Goal: Navigation & Orientation: Find specific page/section

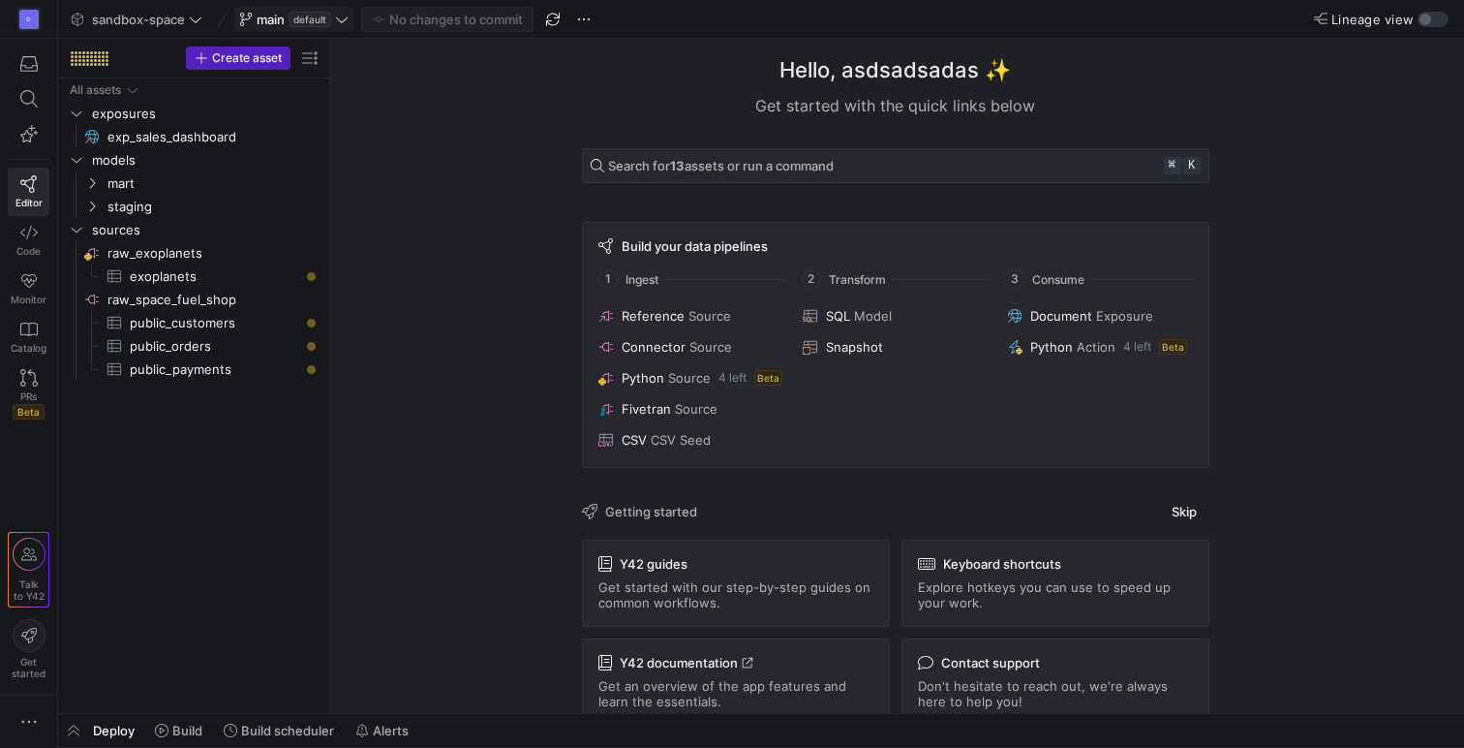
click at [340, 19] on icon at bounding box center [342, 19] width 12 height 6
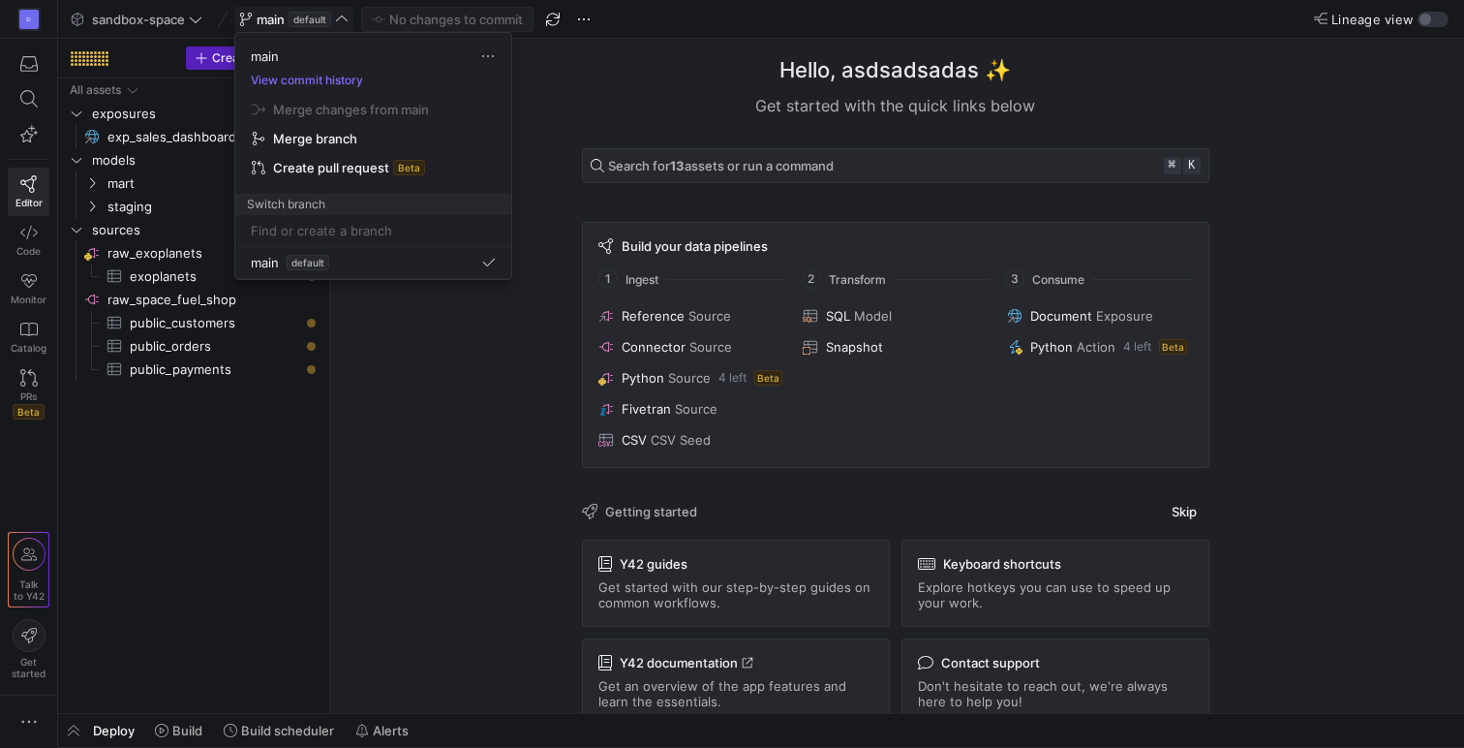
click at [338, 21] on div at bounding box center [732, 374] width 1464 height 748
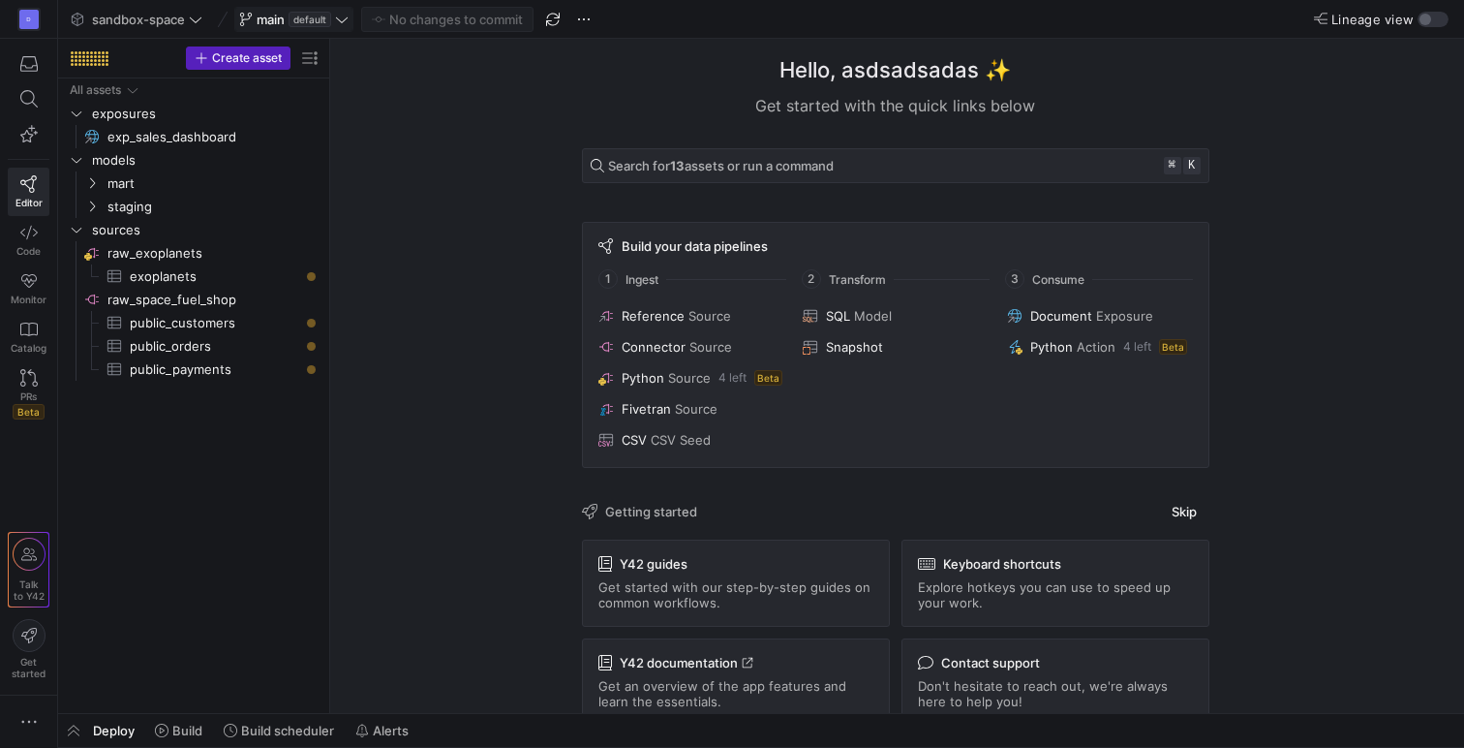
click at [349, 15] on span at bounding box center [293, 19] width 117 height 23
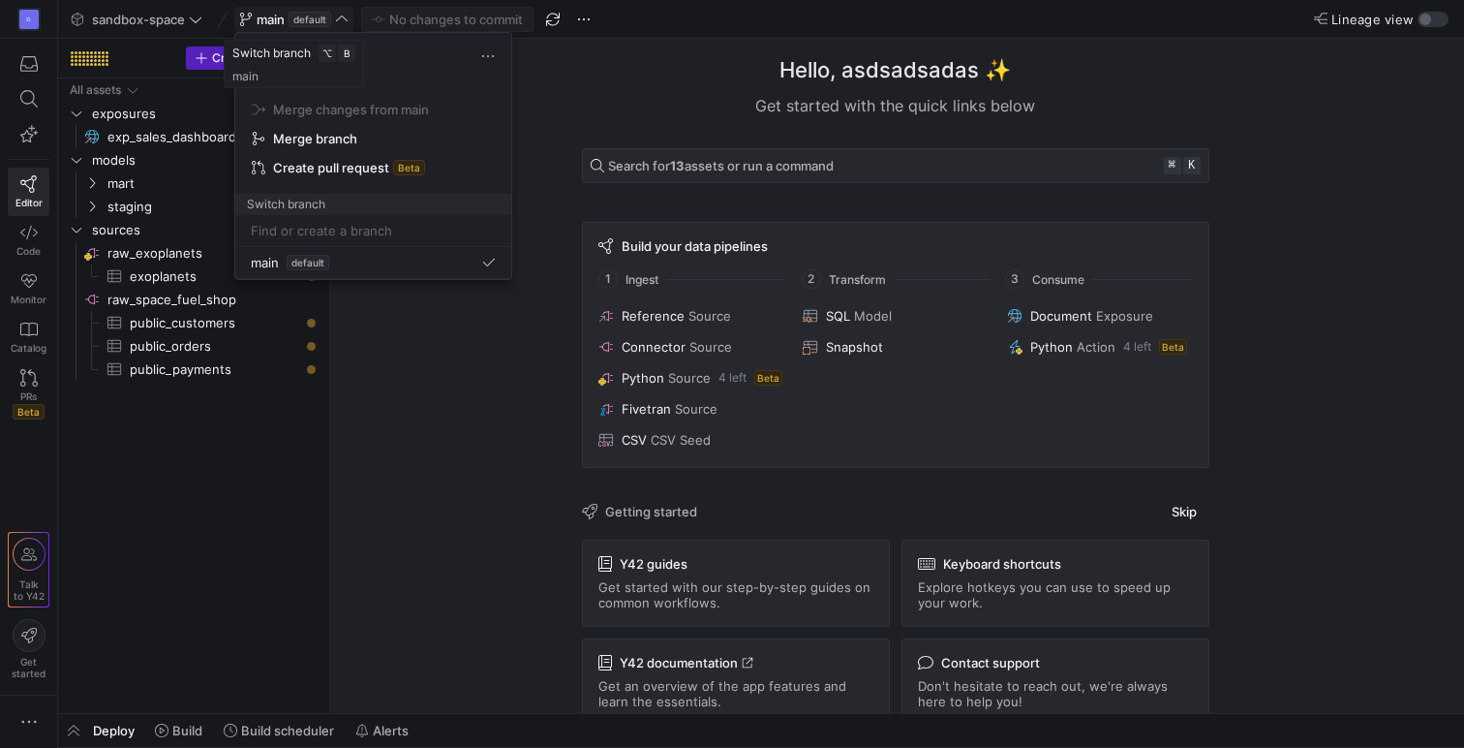
click at [348, 15] on div at bounding box center [732, 374] width 1464 height 748
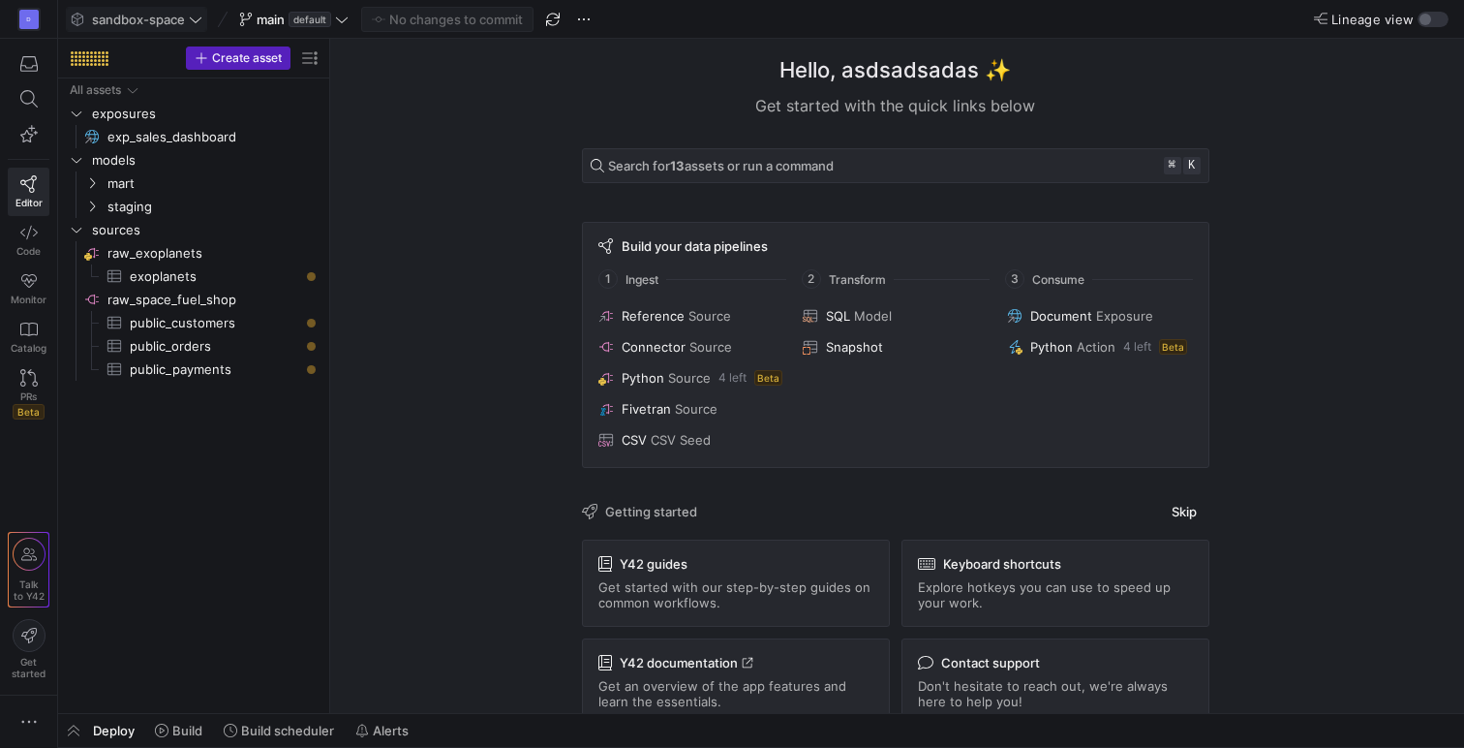
click at [199, 17] on icon at bounding box center [196, 20] width 14 height 14
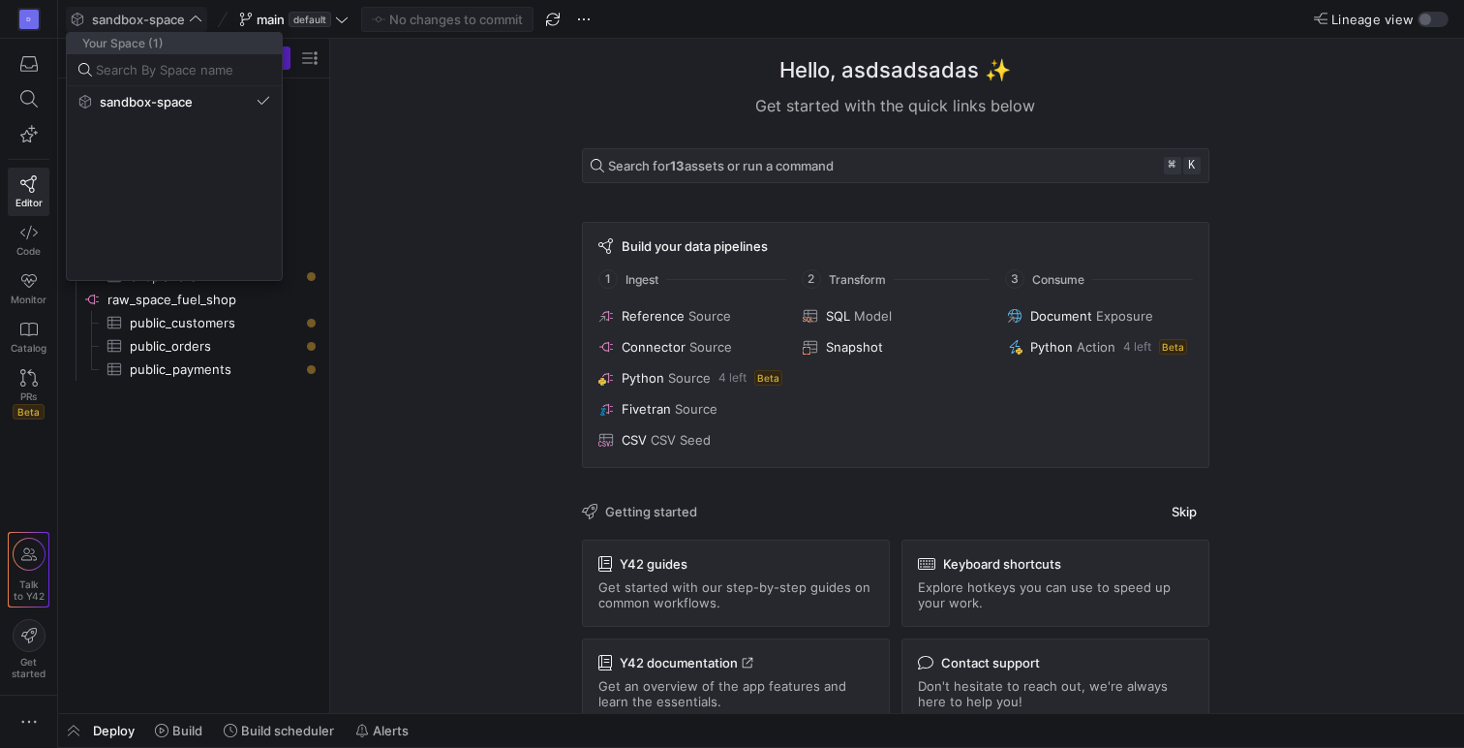
click at [196, 17] on div at bounding box center [732, 374] width 1464 height 748
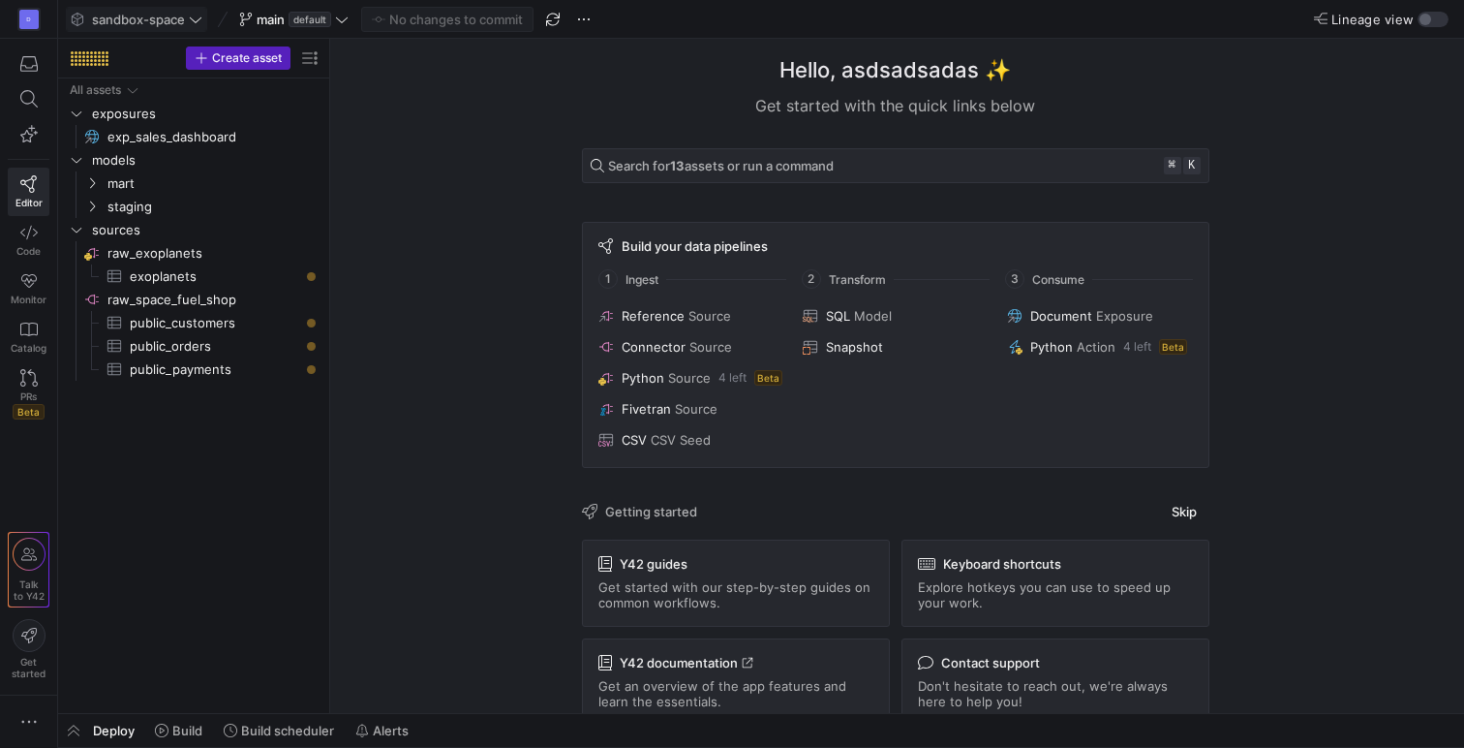
click at [346, 23] on icon at bounding box center [342, 20] width 14 height 14
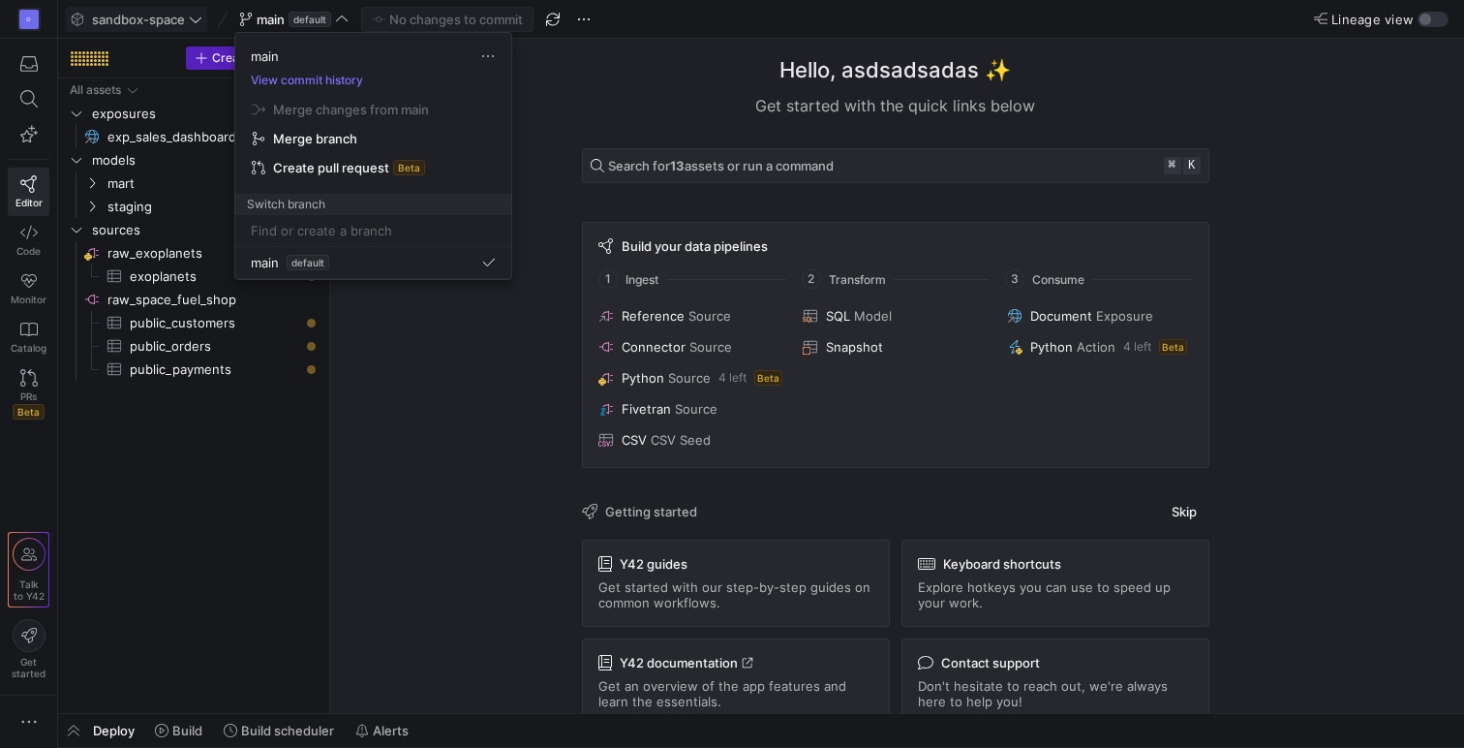
click at [341, 18] on div at bounding box center [732, 374] width 1464 height 748
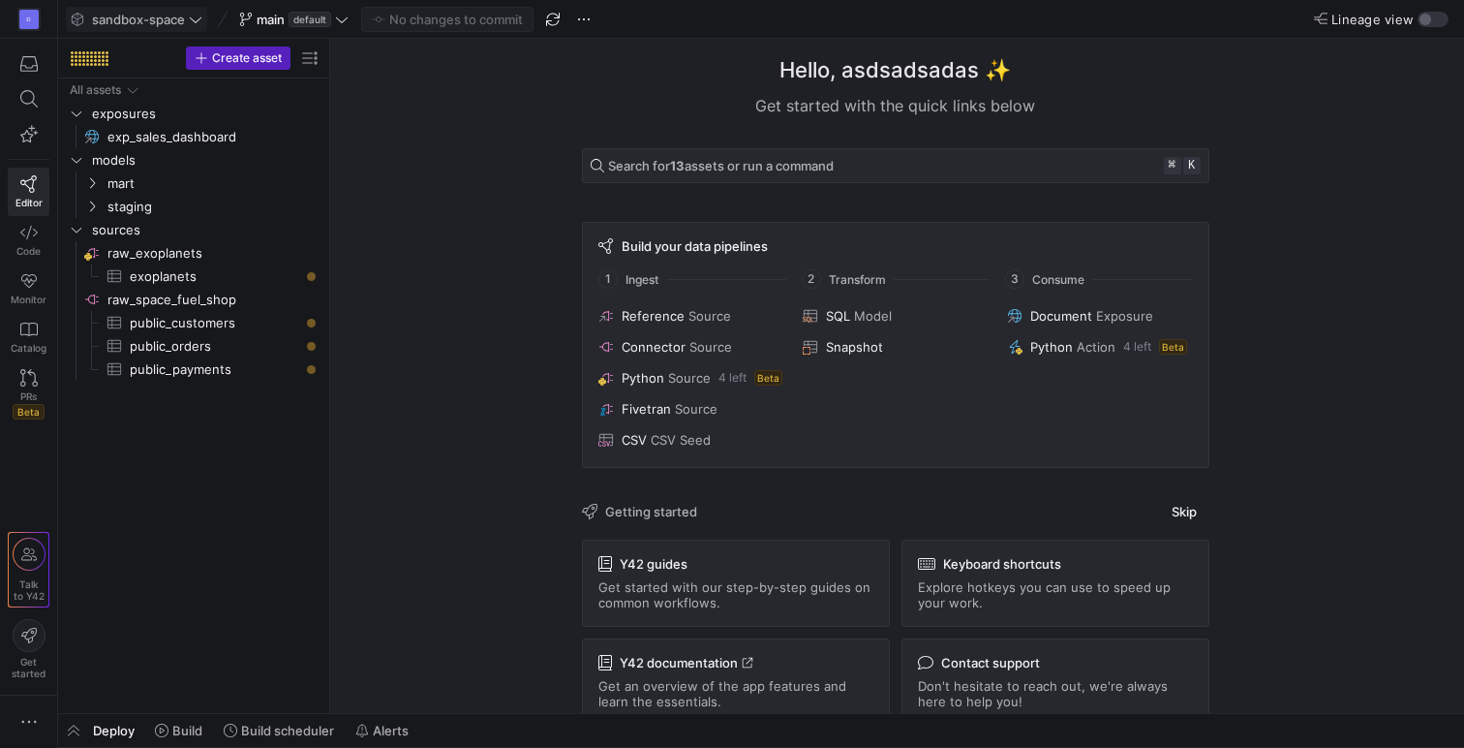
click at [598, 20] on y42-top-nav "sandbox-space main default No changes to commit Lineage view" at bounding box center [761, 19] width 1406 height 39
click at [194, 18] on icon at bounding box center [196, 20] width 14 height 14
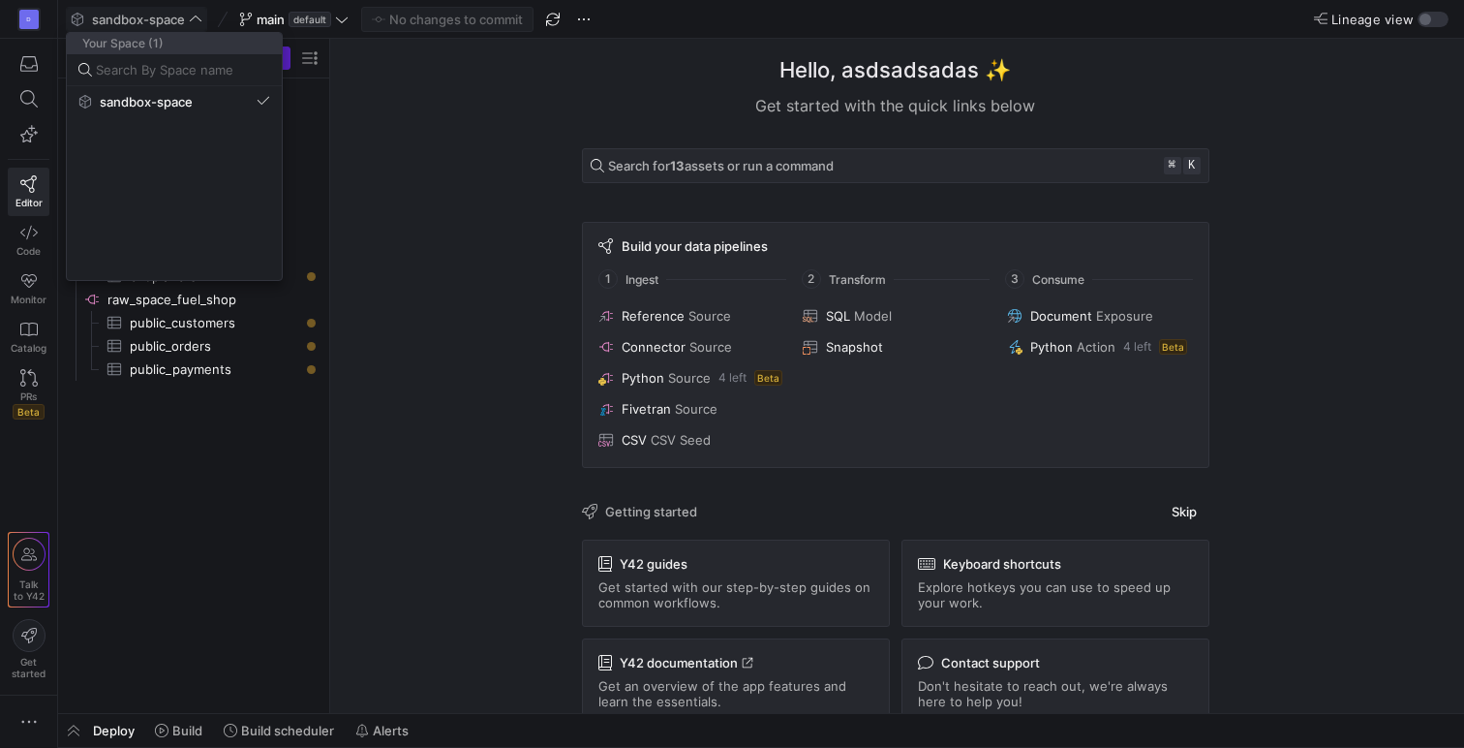
click at [194, 18] on div at bounding box center [732, 374] width 1464 height 748
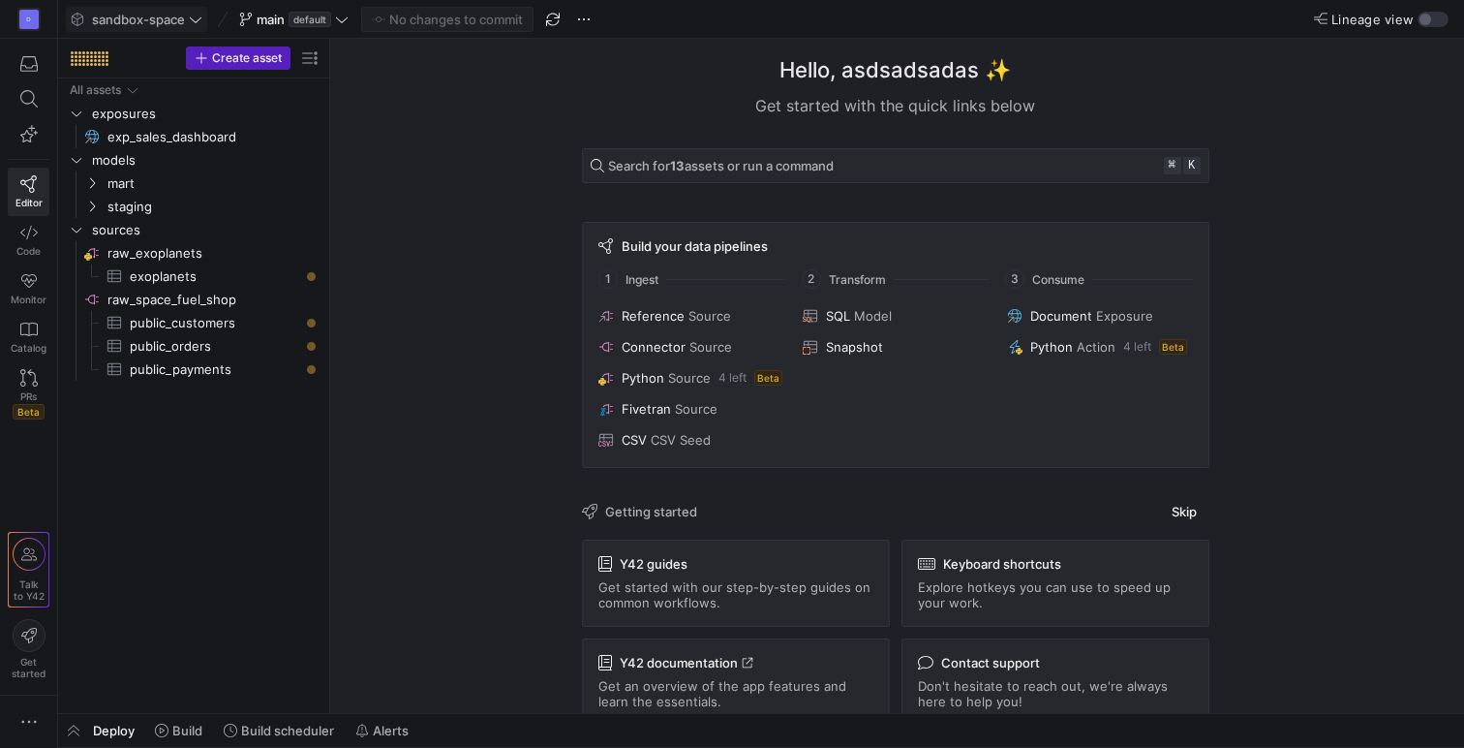
click at [195, 17] on icon at bounding box center [196, 20] width 14 height 14
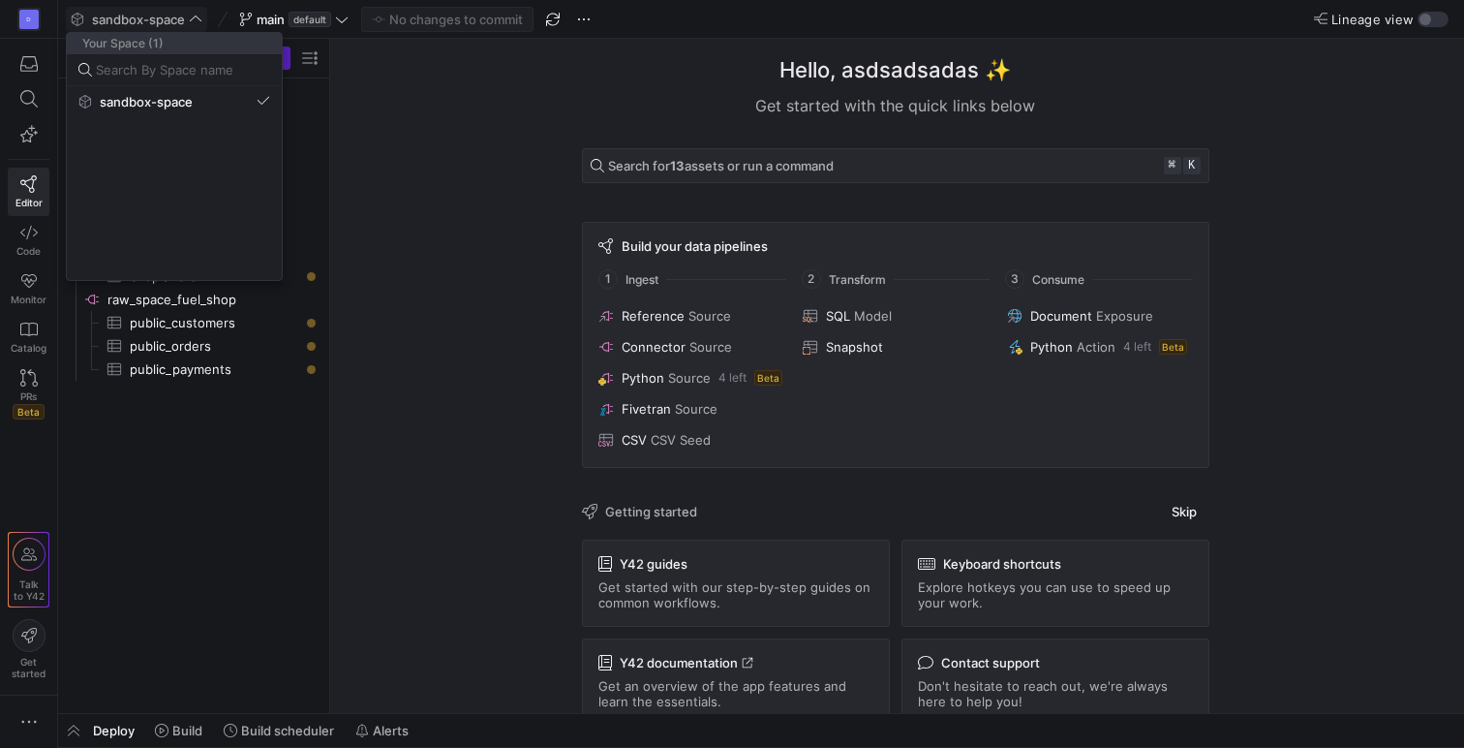
click at [673, 17] on div at bounding box center [732, 374] width 1464 height 748
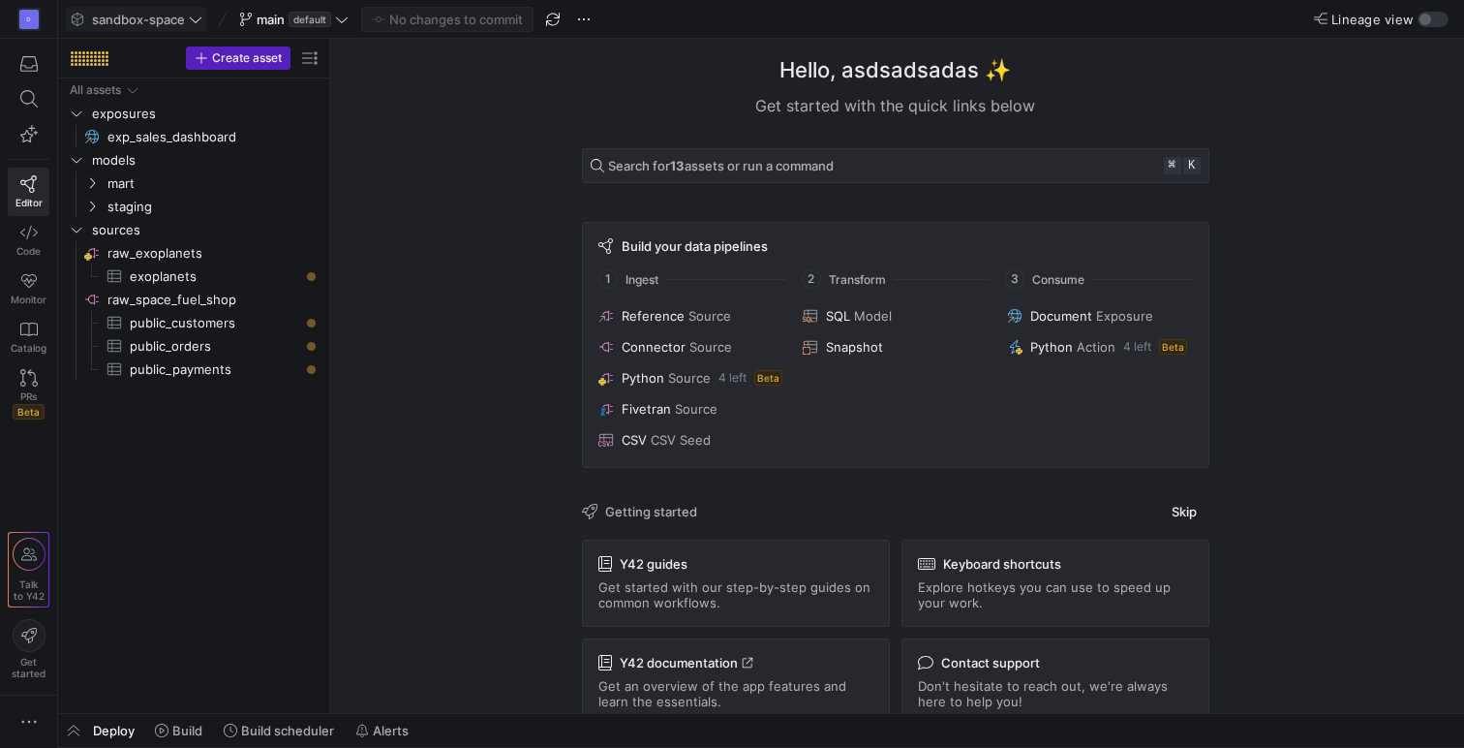
click at [201, 15] on icon at bounding box center [196, 20] width 14 height 14
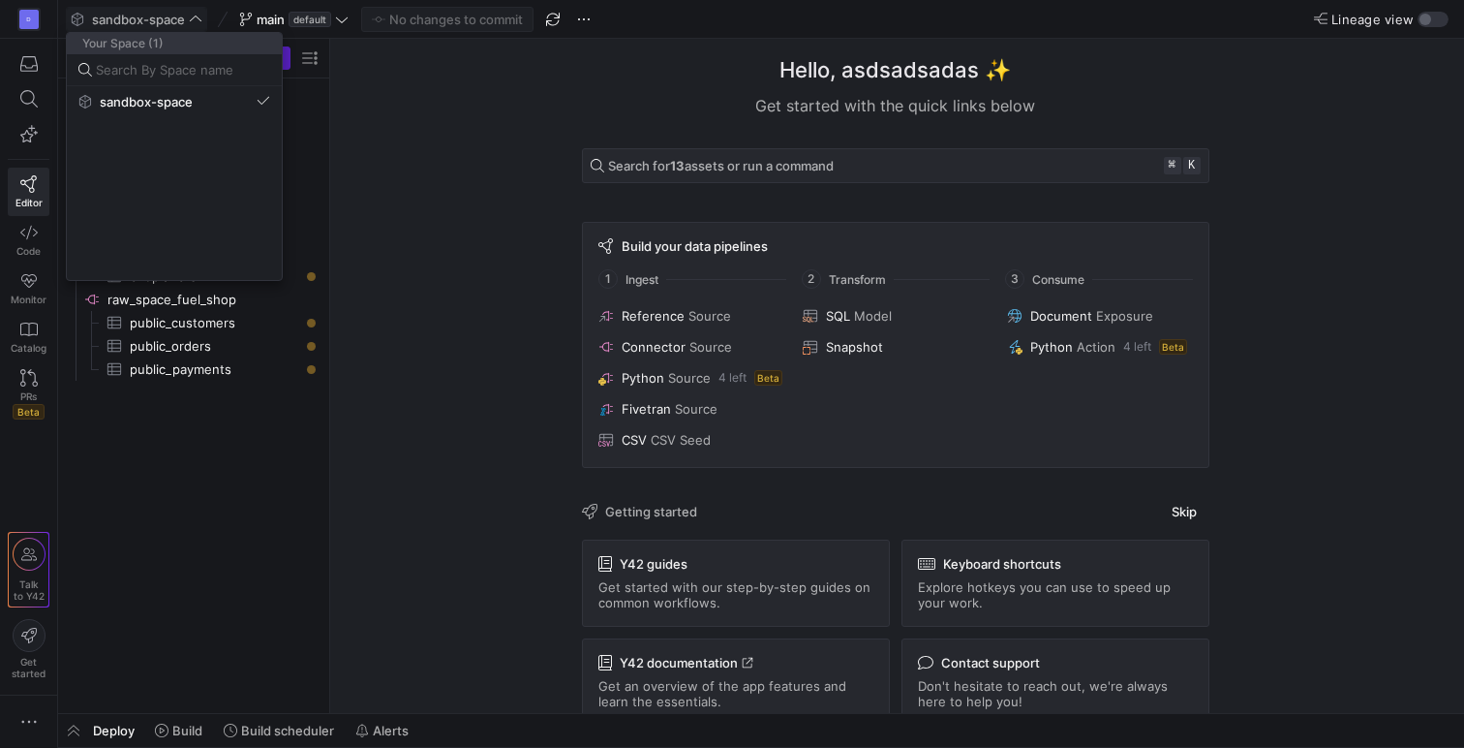
click at [342, 21] on div at bounding box center [732, 374] width 1464 height 748
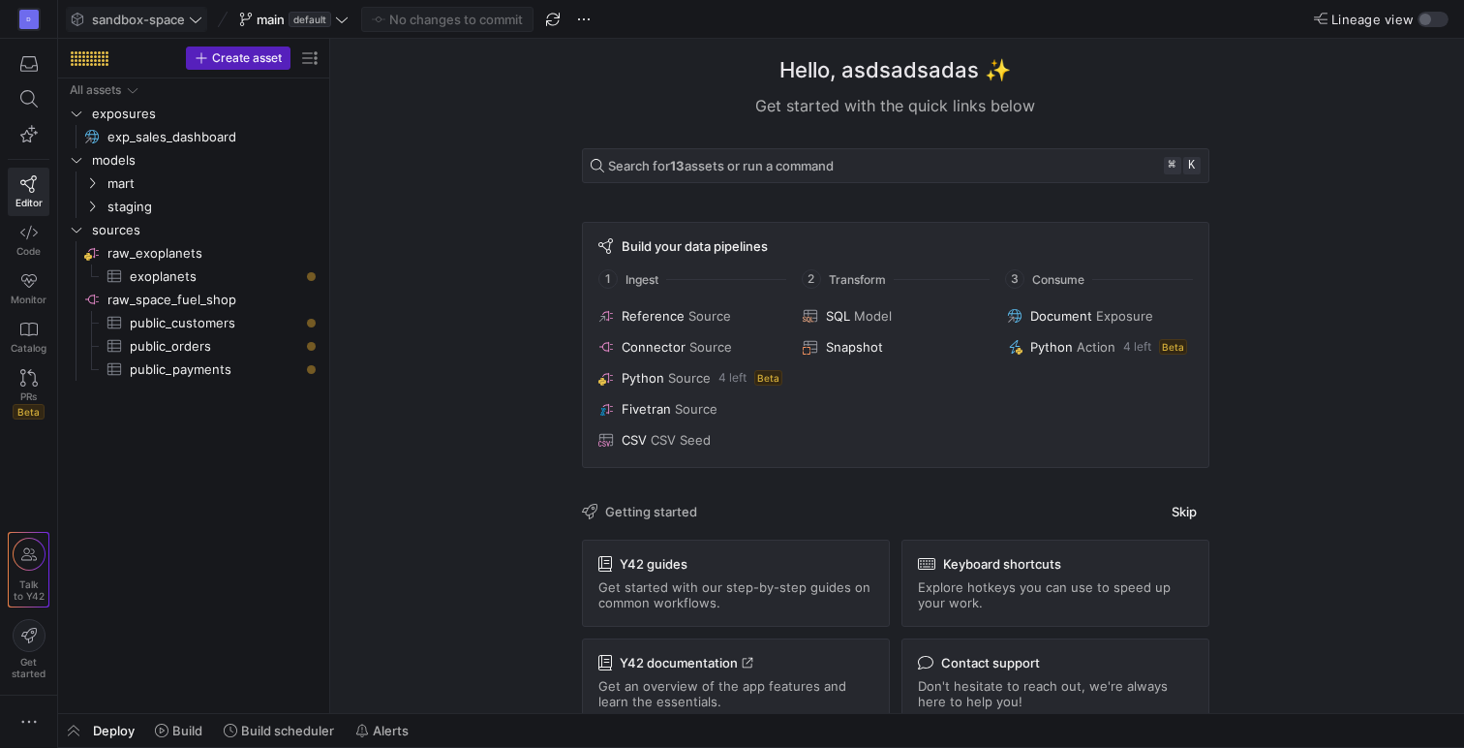
click at [342, 21] on icon at bounding box center [342, 19] width 12 height 6
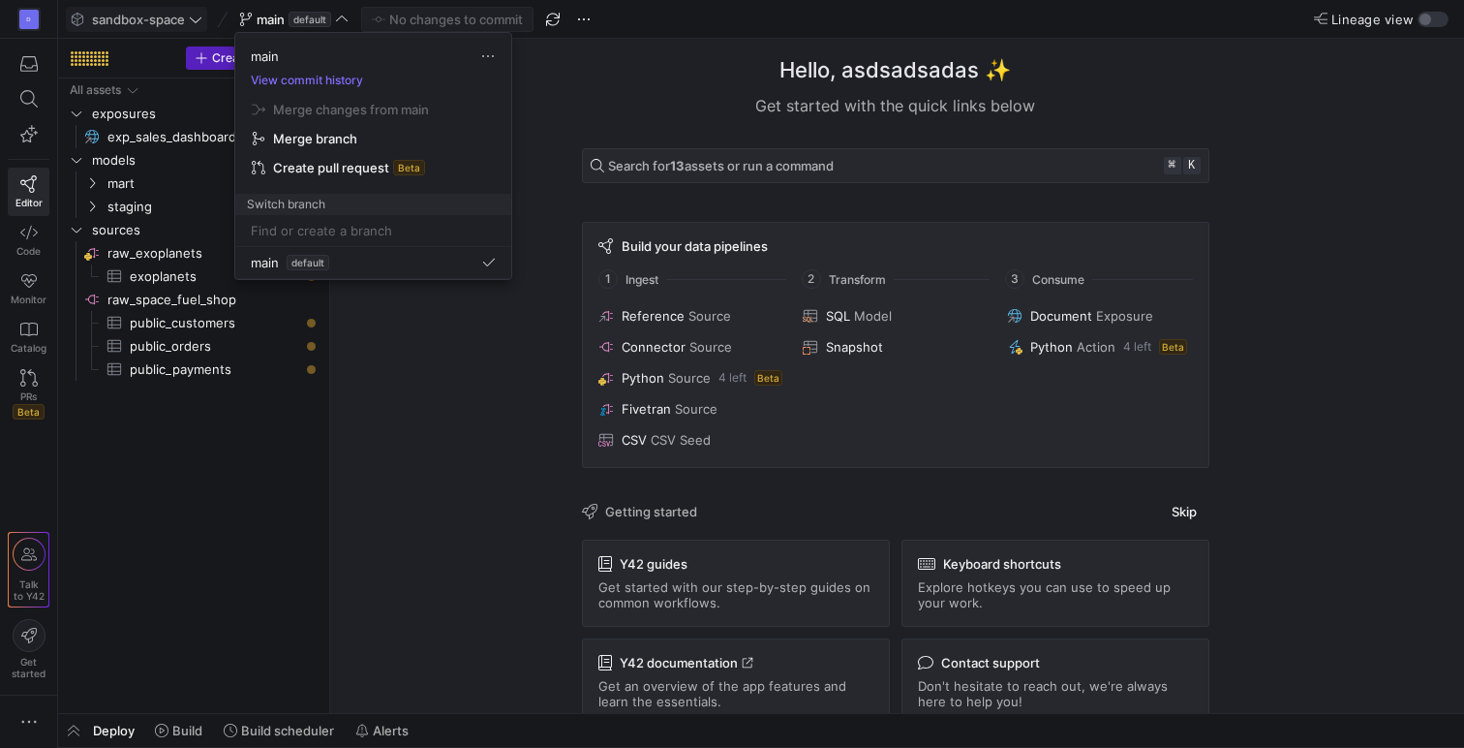
click at [590, 105] on div at bounding box center [732, 374] width 1464 height 748
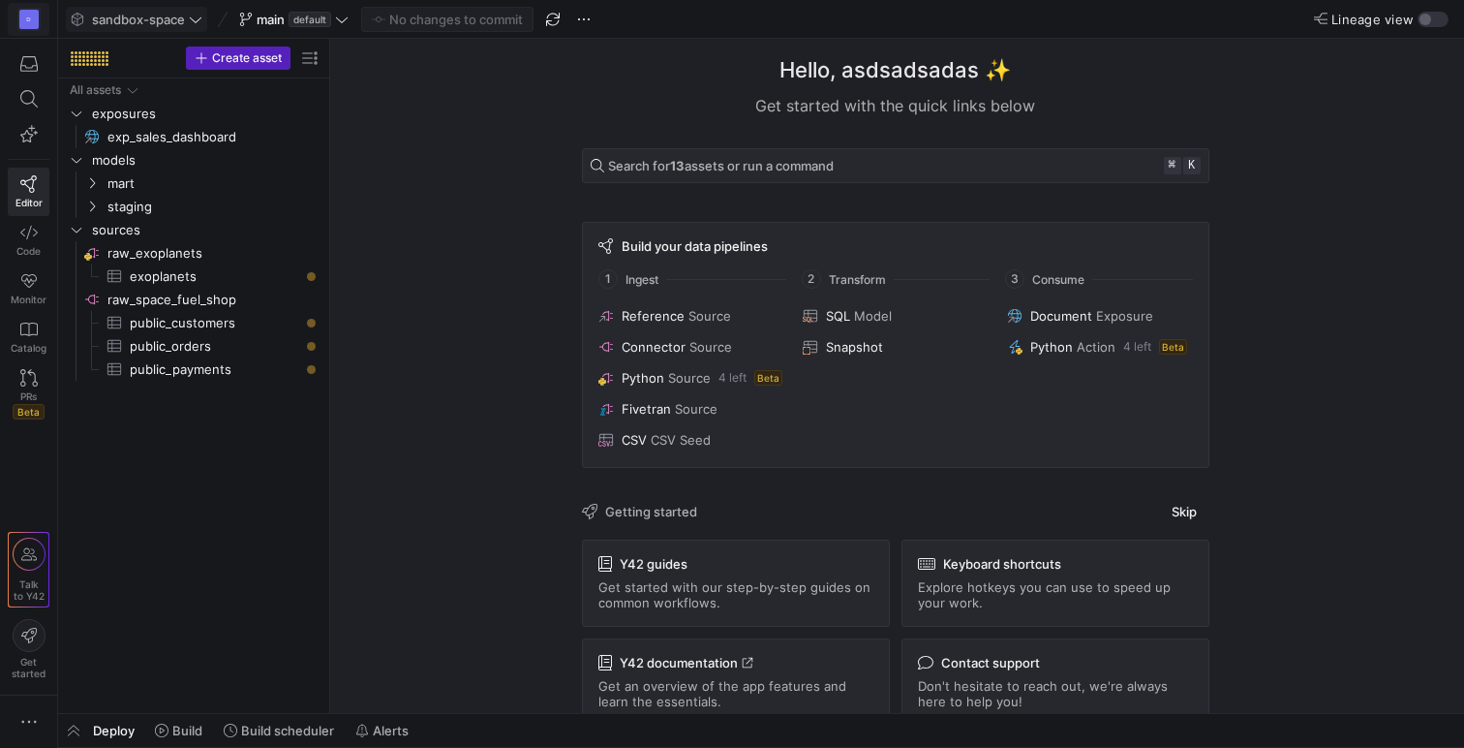
click at [29, 28] on y42-org-icon "D" at bounding box center [28, 19] width 23 height 23
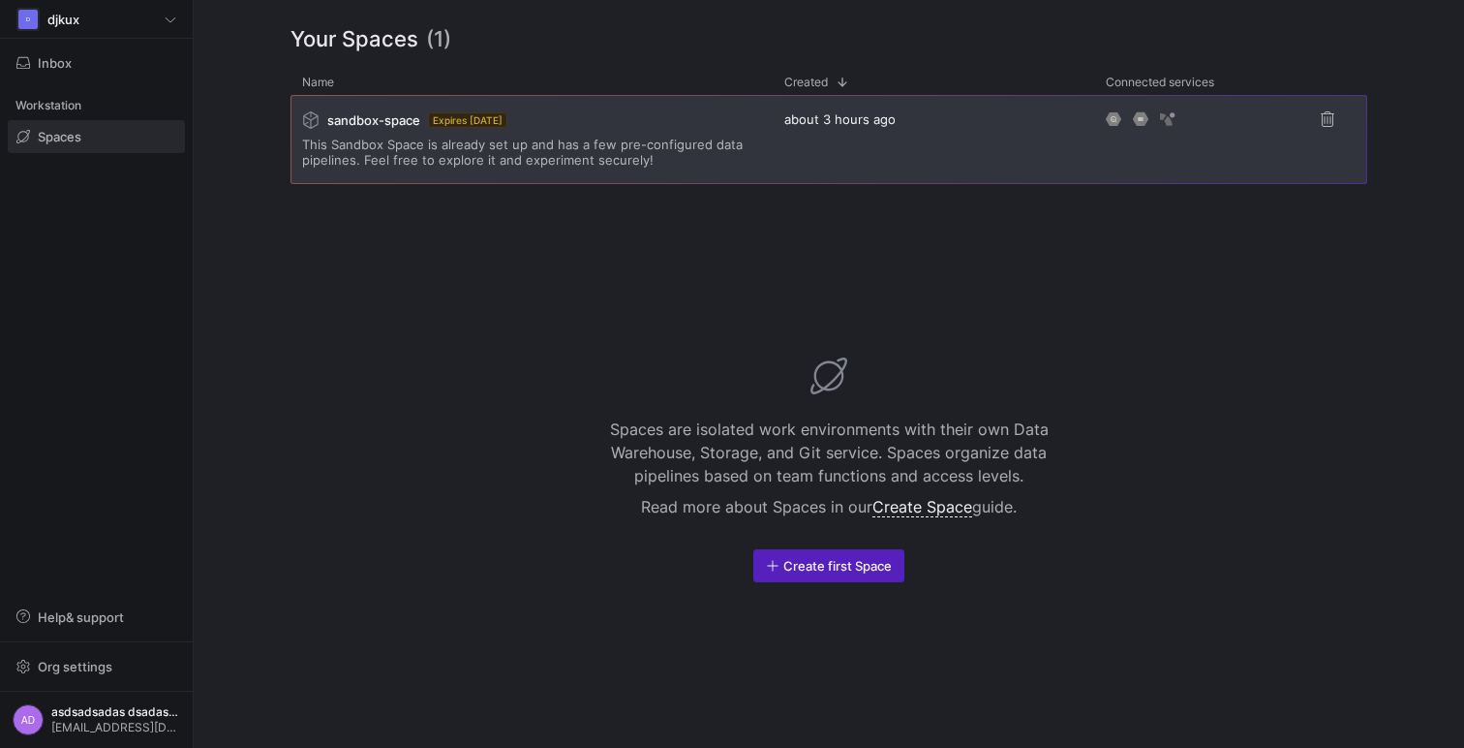
click at [389, 168] on div "sandbox-space Expires [DATE] This Sandbox Space is already set up and has a few…" at bounding box center [531, 139] width 459 height 87
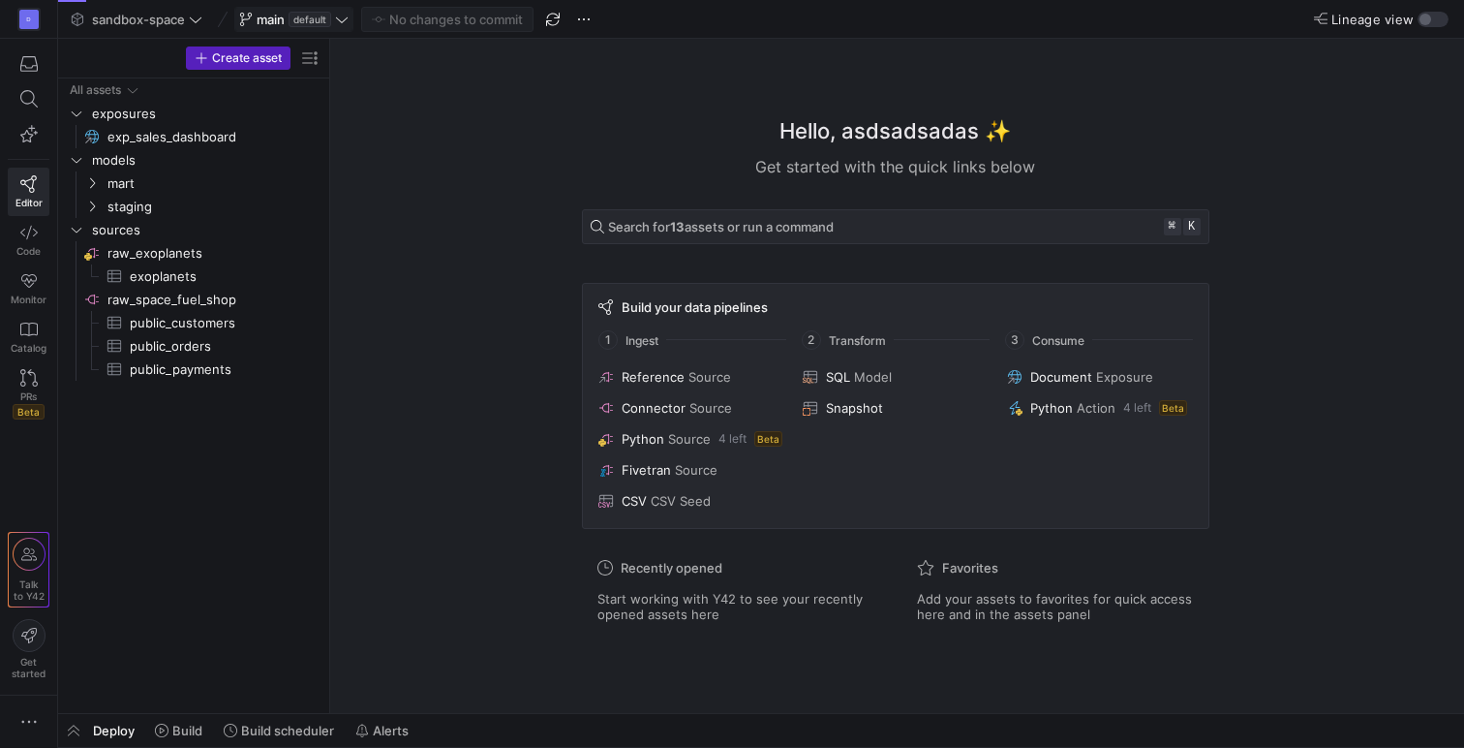
click at [289, 20] on y42-badge "default" at bounding box center [308, 19] width 46 height 15
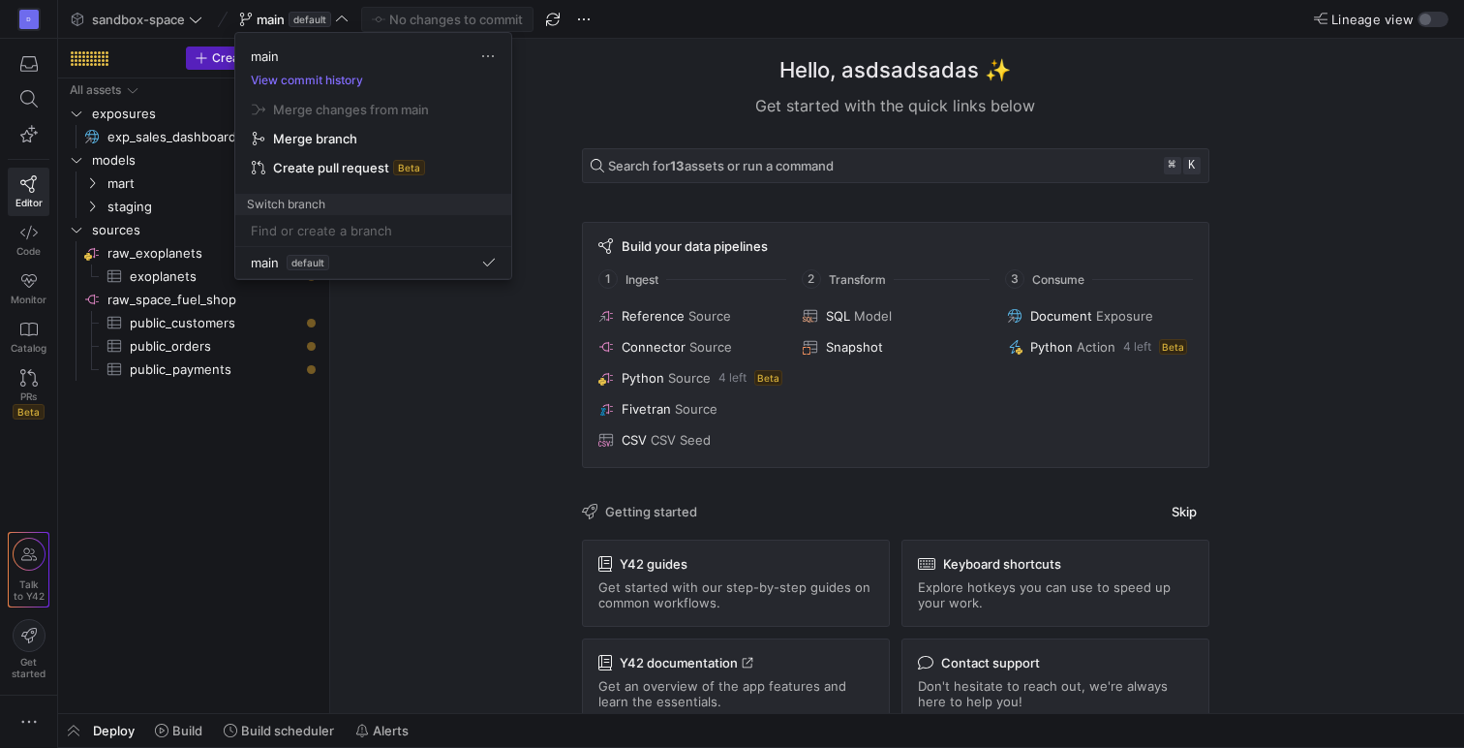
click at [525, 65] on div at bounding box center [732, 374] width 1464 height 748
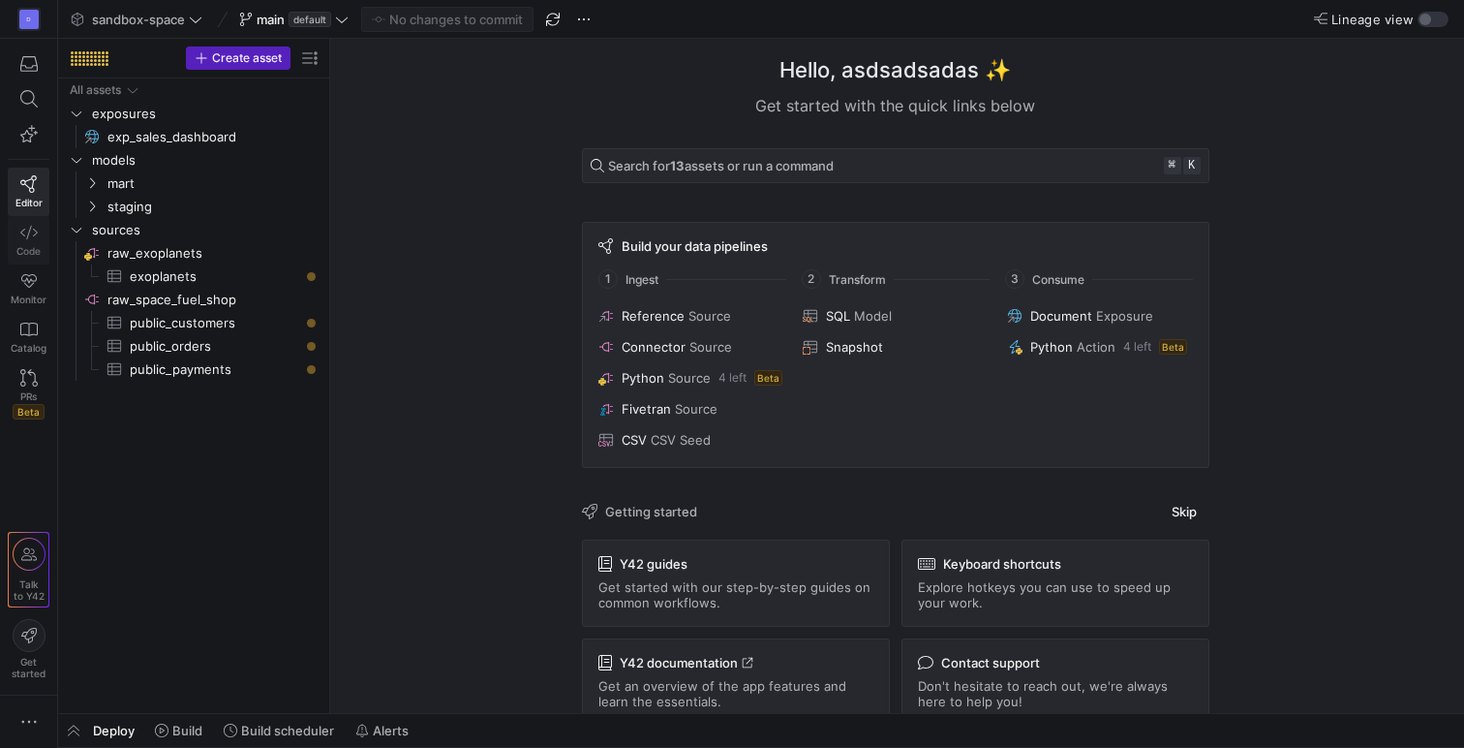
click at [24, 256] on span "Code" at bounding box center [28, 251] width 24 height 12
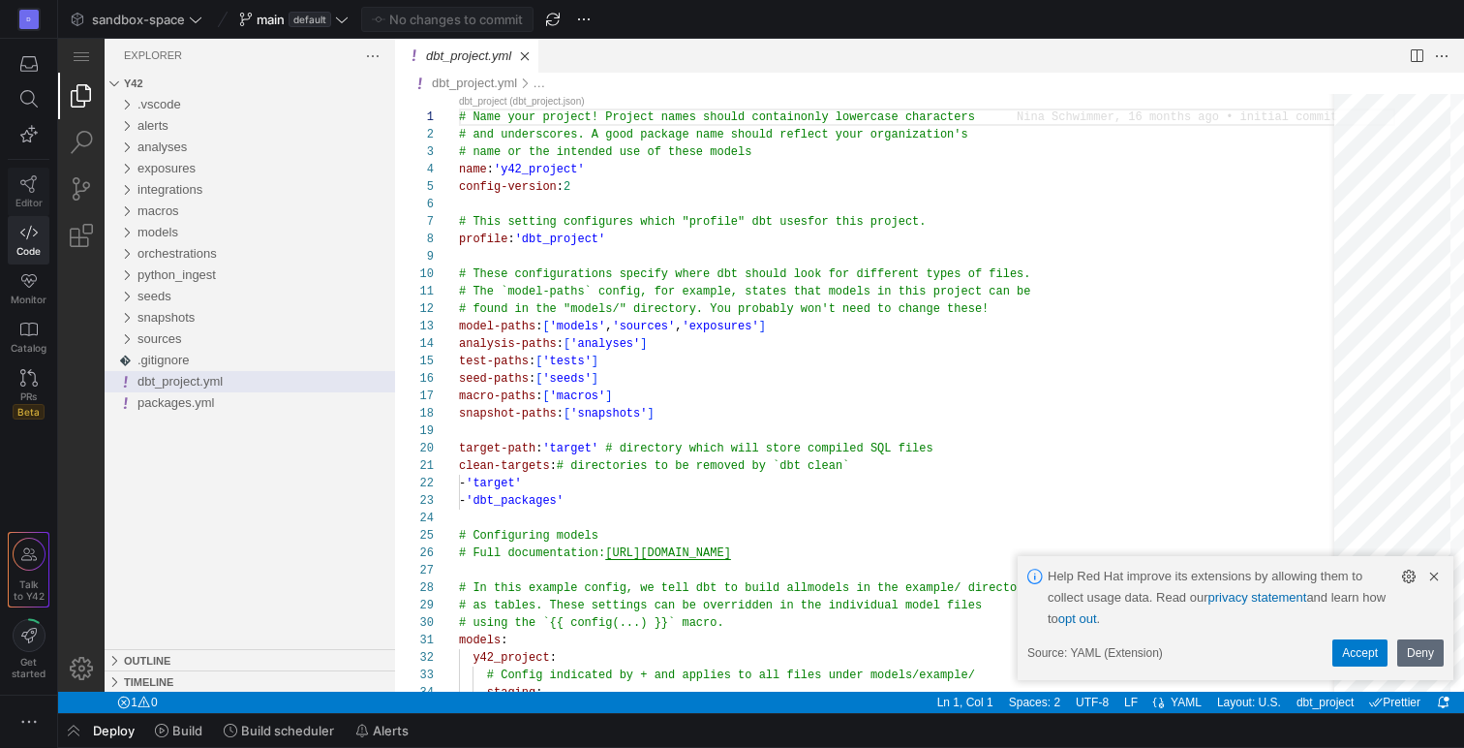
click at [28, 187] on icon at bounding box center [28, 183] width 17 height 17
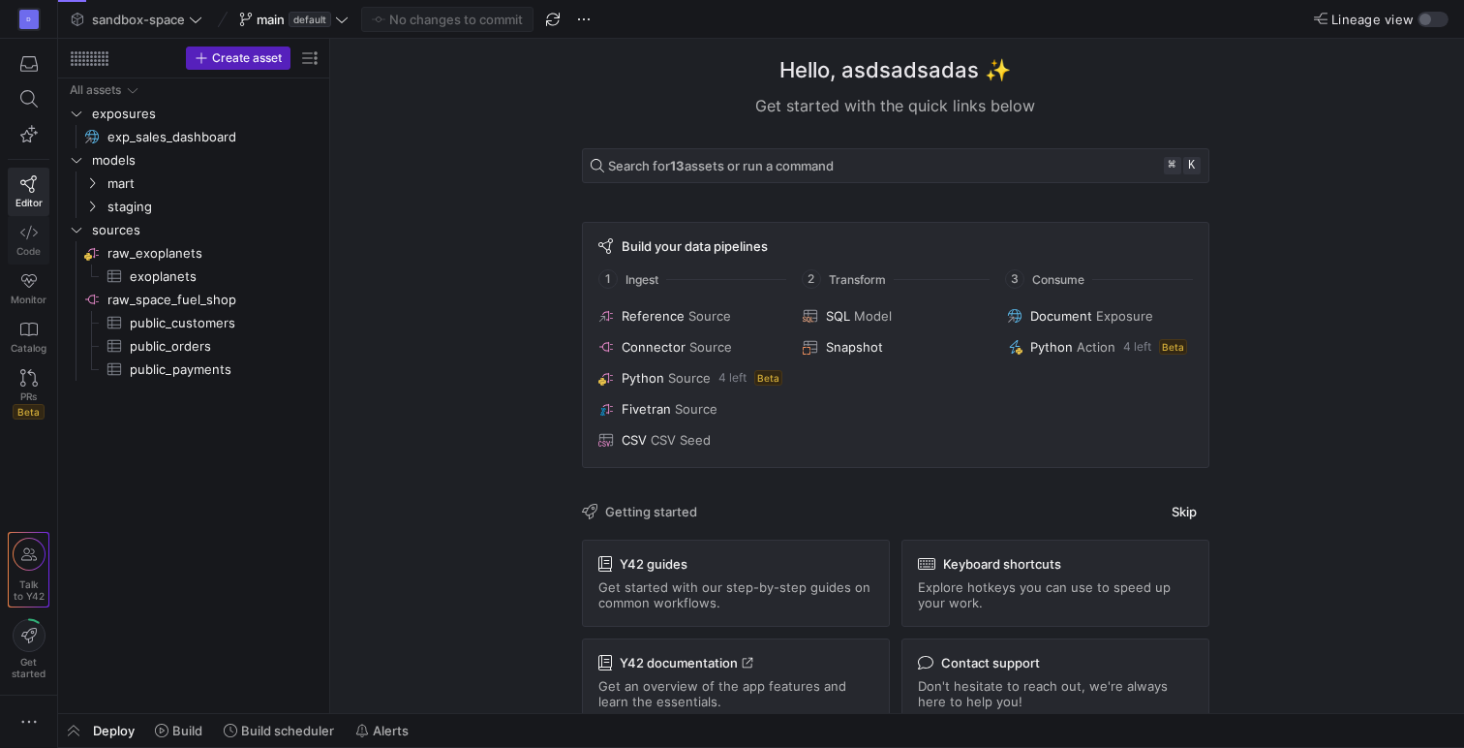
click at [24, 240] on icon at bounding box center [28, 232] width 17 height 17
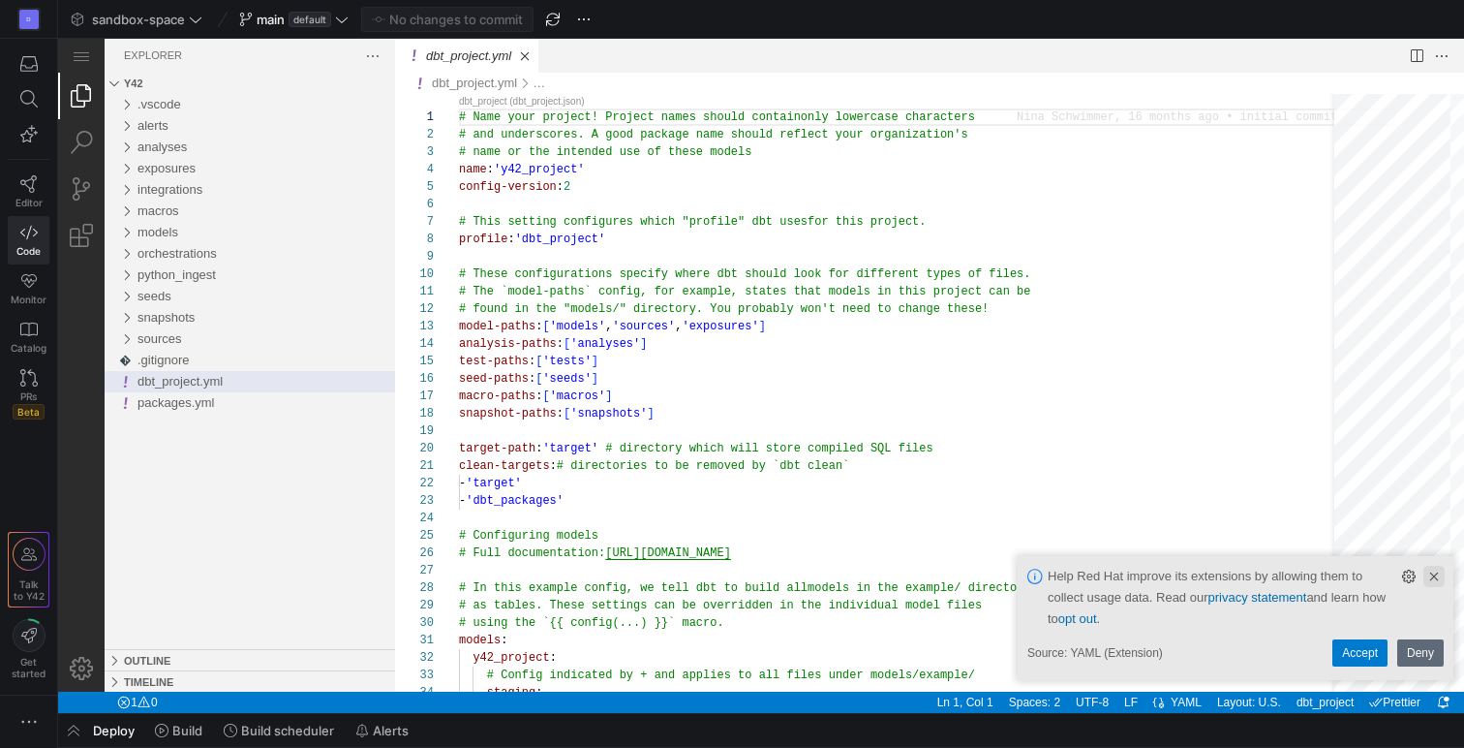
click at [1431, 567] on link "Clear Notification (⌘Backspace)" at bounding box center [1434, 576] width 21 height 21
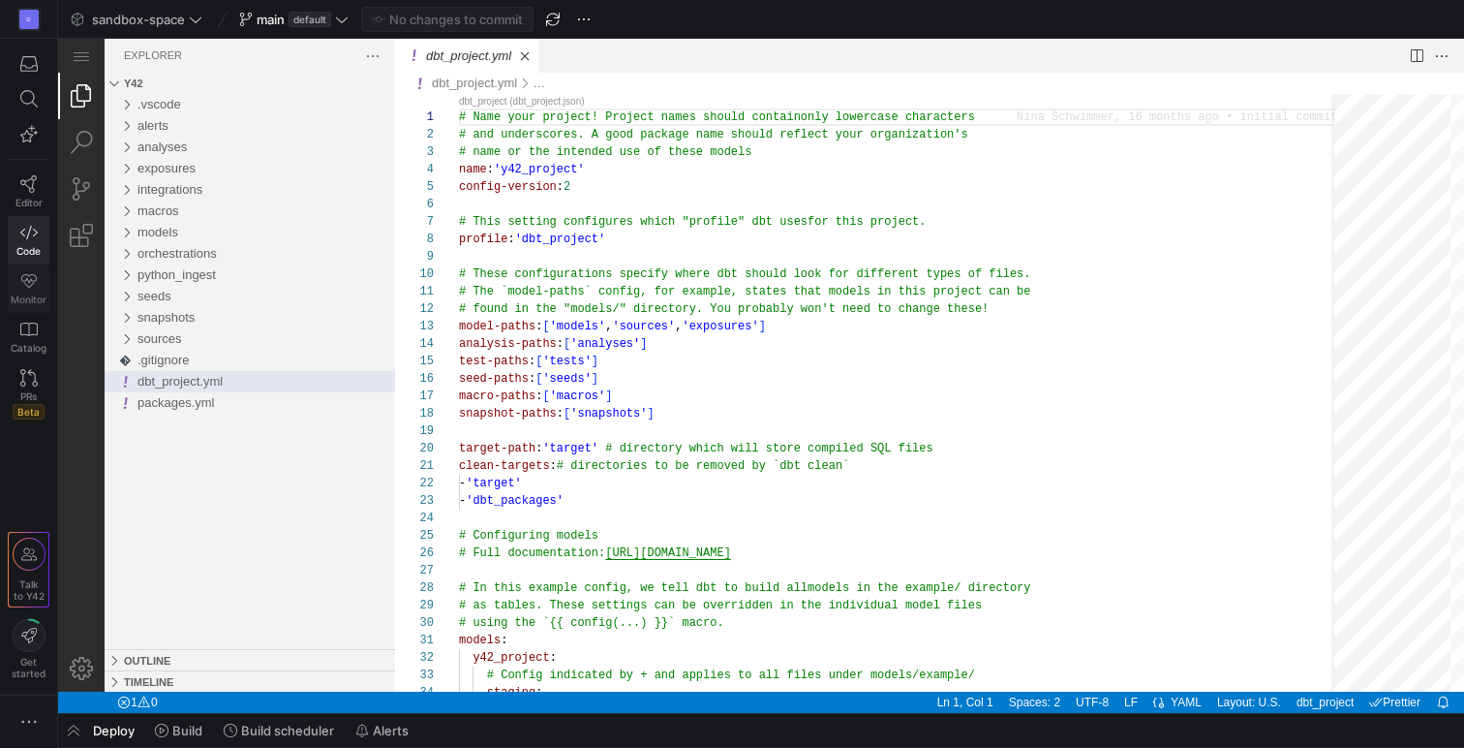
click at [27, 277] on icon at bounding box center [28, 280] width 17 height 17
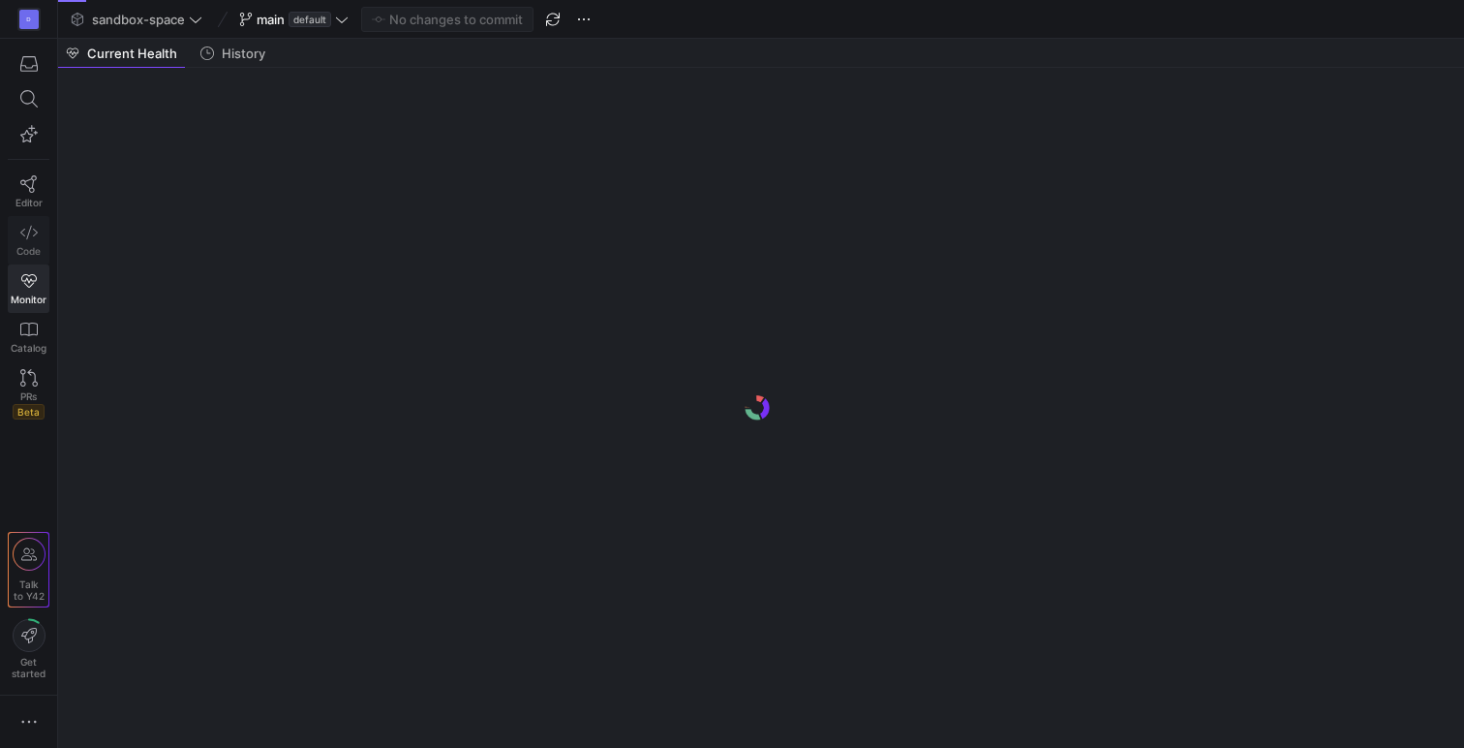
click at [25, 237] on icon at bounding box center [28, 232] width 17 height 17
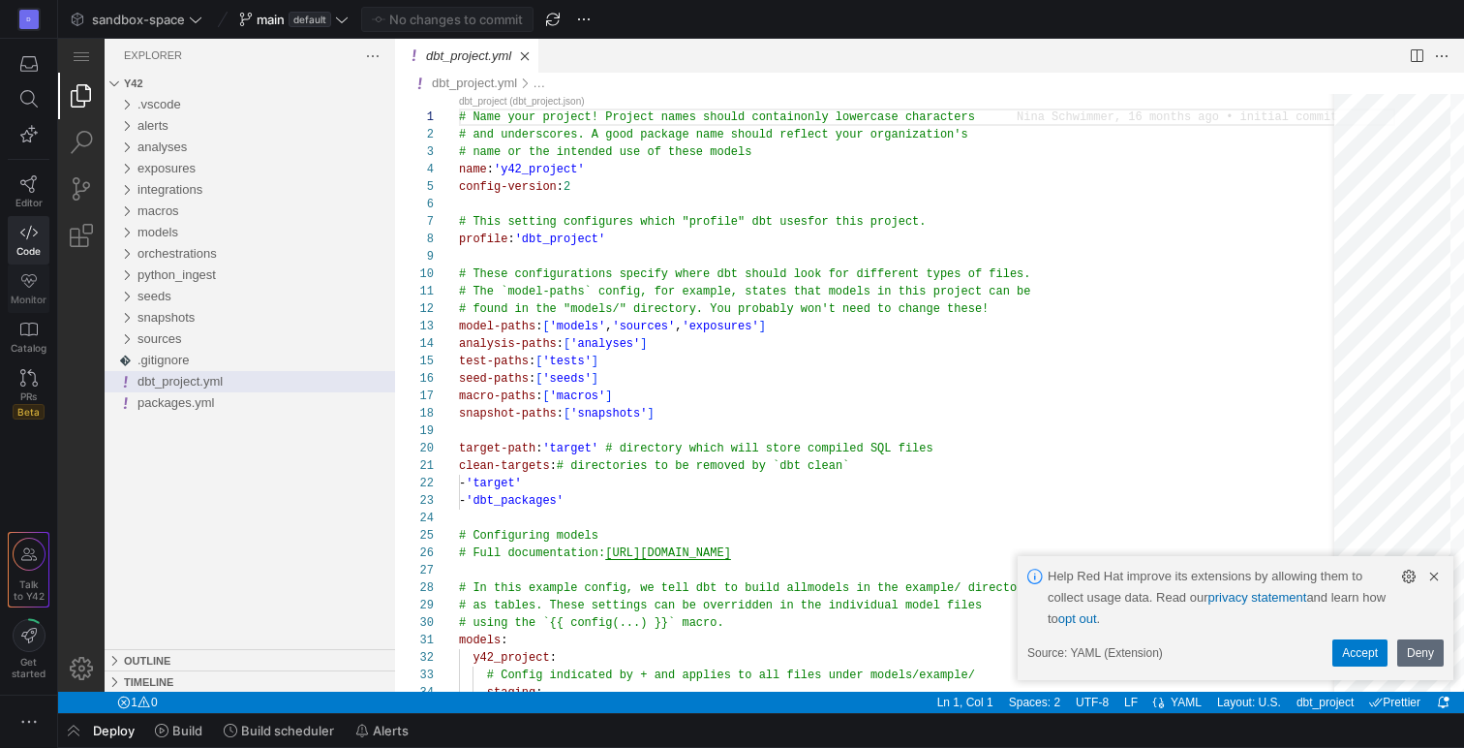
click at [28, 287] on icon at bounding box center [28, 280] width 17 height 17
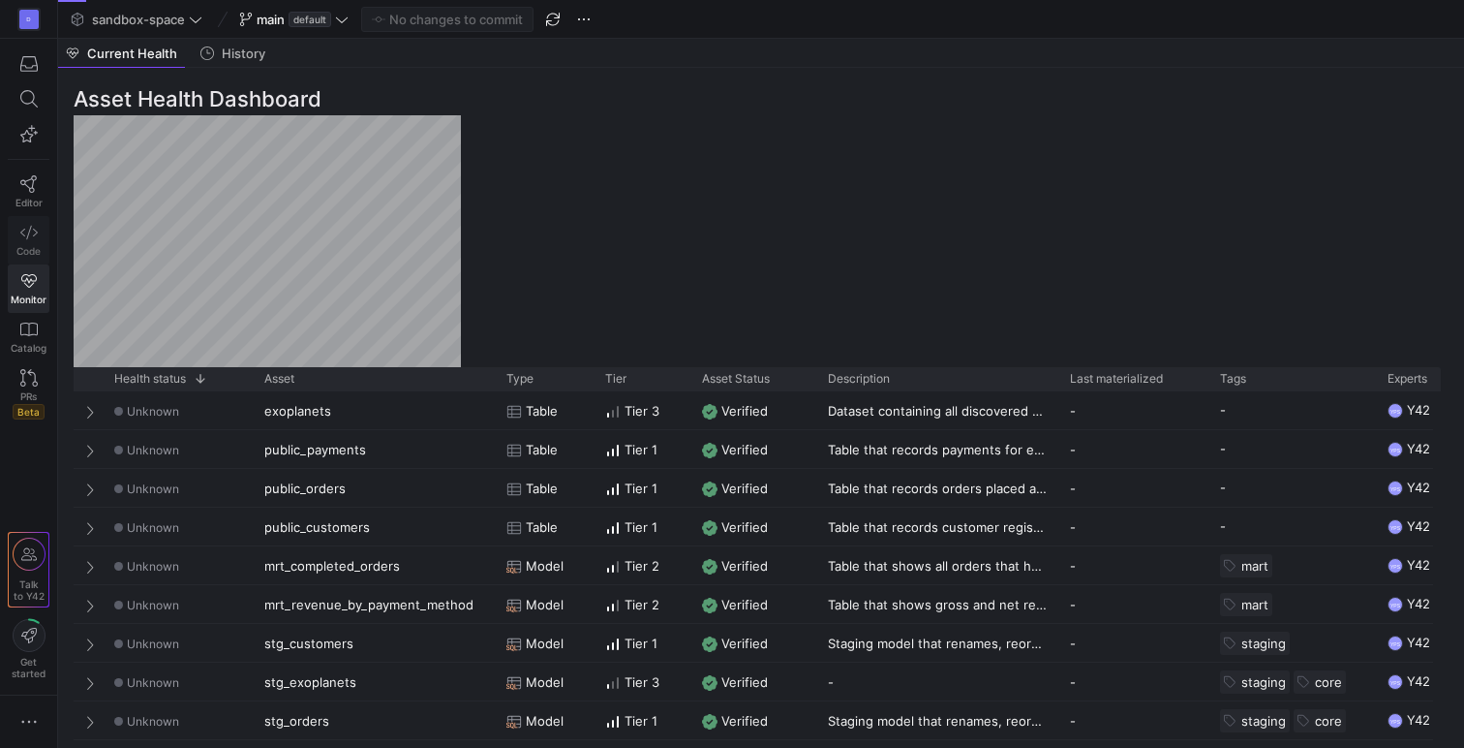
click at [22, 254] on span "Code" at bounding box center [28, 251] width 24 height 12
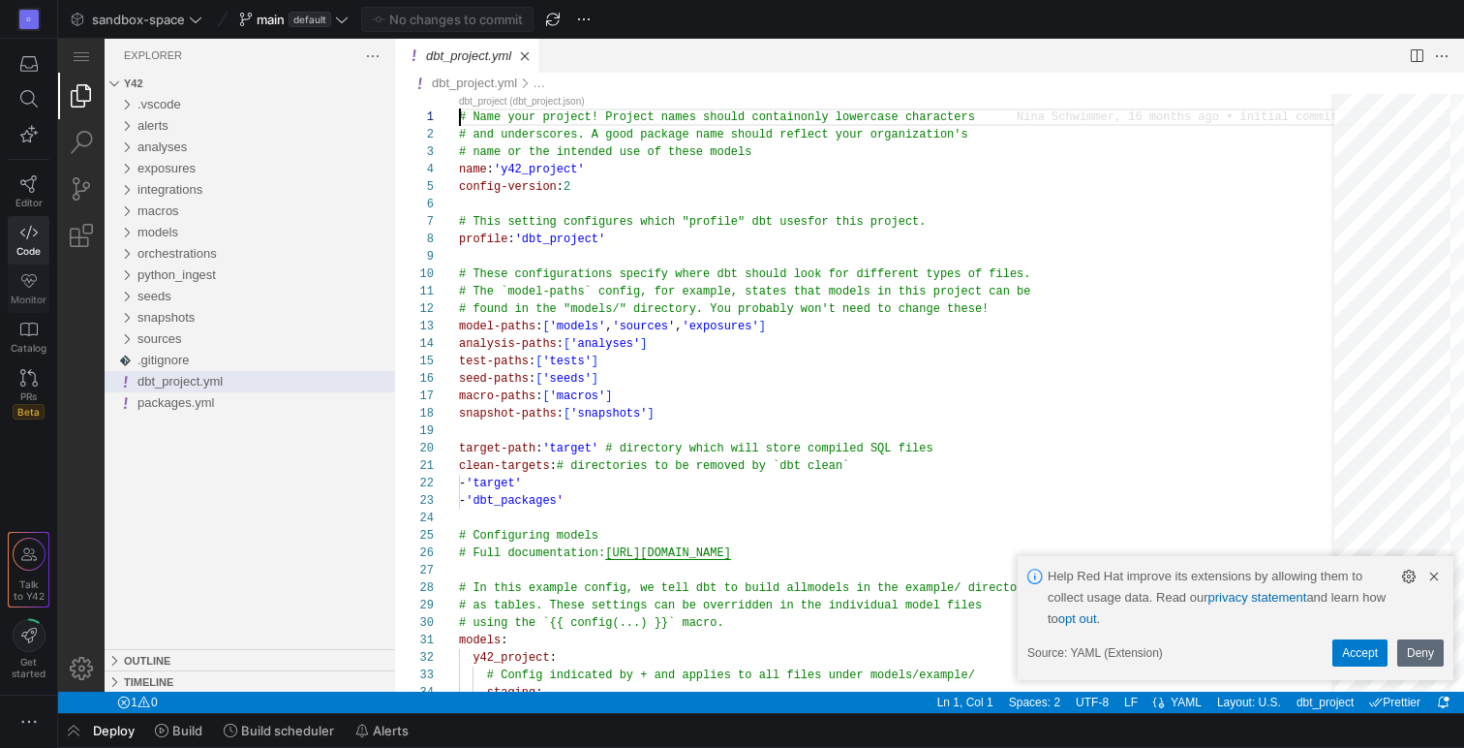
click at [33, 292] on link "Monitor" at bounding box center [29, 288] width 42 height 48
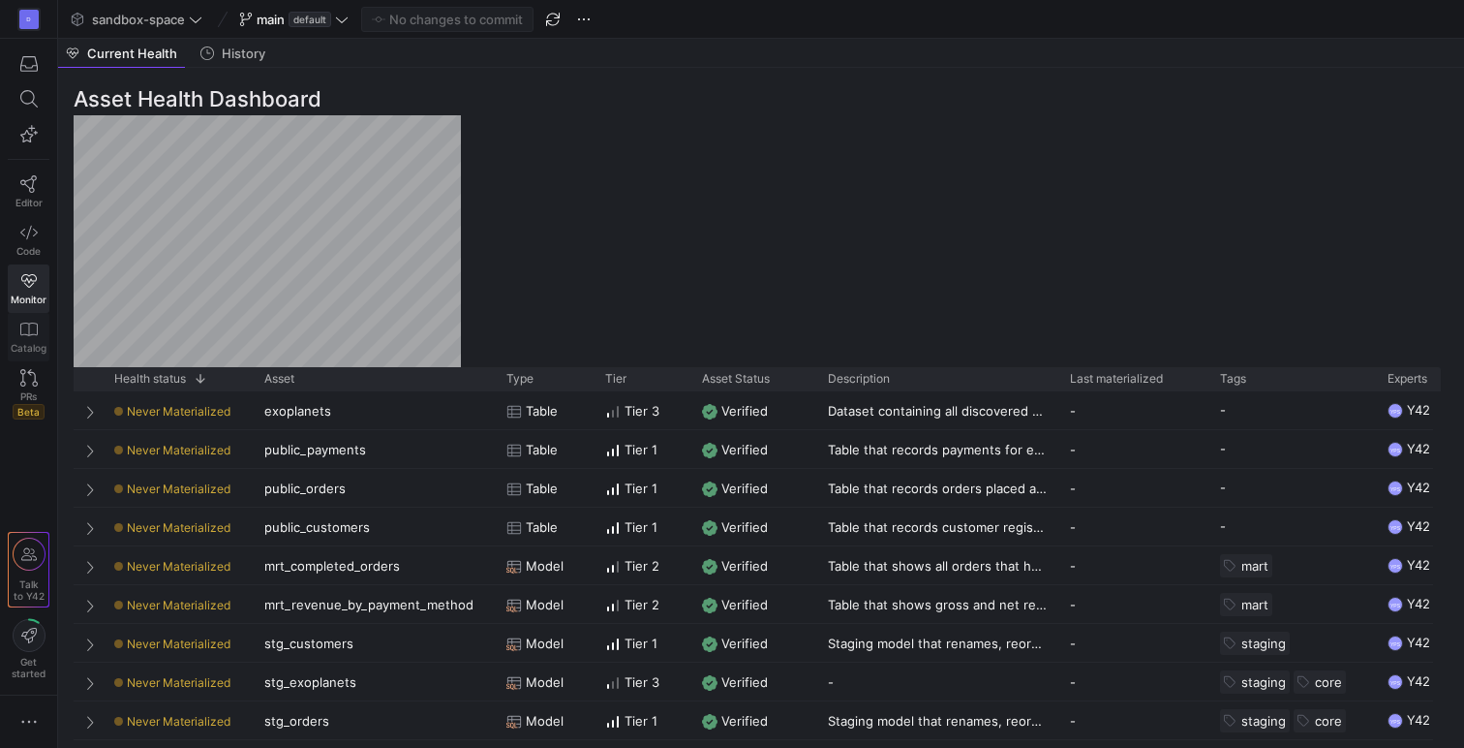
click at [25, 347] on span "Catalog" at bounding box center [29, 348] width 36 height 12
